Goal: Information Seeking & Learning: Learn about a topic

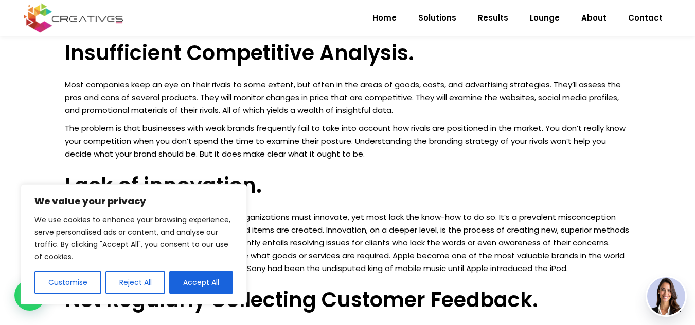
scroll to position [1151, 0]
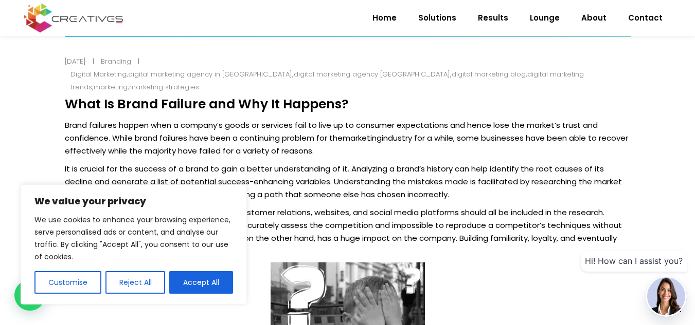
scroll to position [617, 0]
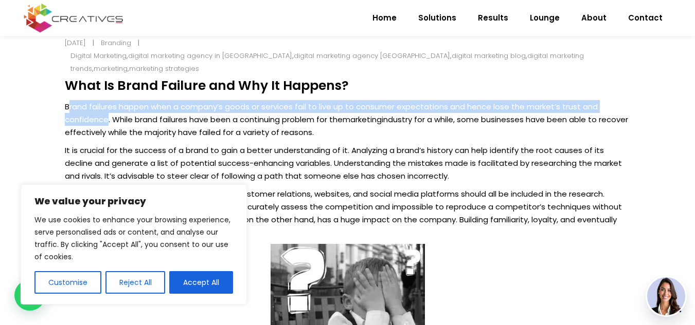
drag, startPoint x: 67, startPoint y: 108, endPoint x: 108, endPoint y: 115, distance: 41.2
click at [108, 115] on p "Brand failures happen when a company’s goods or services fail to live up to con…" at bounding box center [348, 119] width 566 height 39
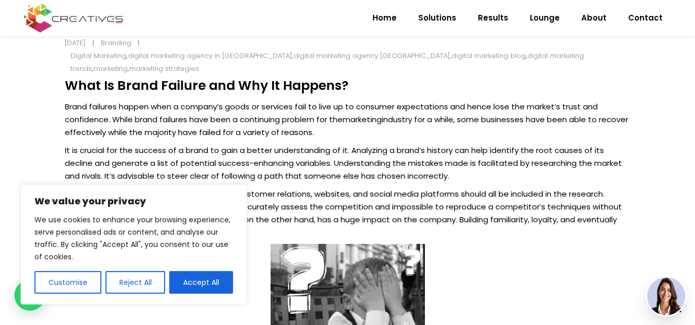
click at [135, 116] on p "Brand failures happen when a company’s goods or services fail to live up to con…" at bounding box center [348, 119] width 566 height 39
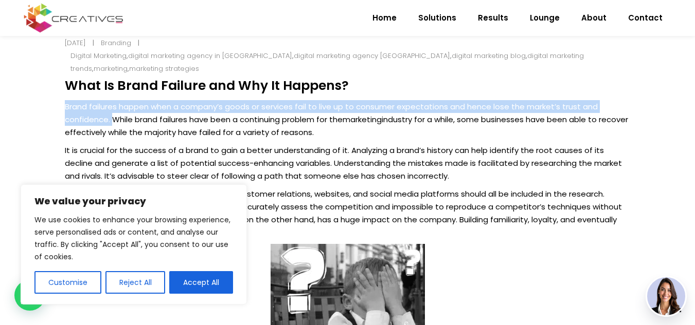
drag, startPoint x: 111, startPoint y: 119, endPoint x: 65, endPoint y: 106, distance: 48.0
click at [65, 106] on p "Brand failures happen when a company’s goods or services fail to live up to con…" at bounding box center [348, 119] width 566 height 39
copy p "Brand failures happen when a company’s goods or services fail to live up to con…"
